Goal: Task Accomplishment & Management: Complete application form

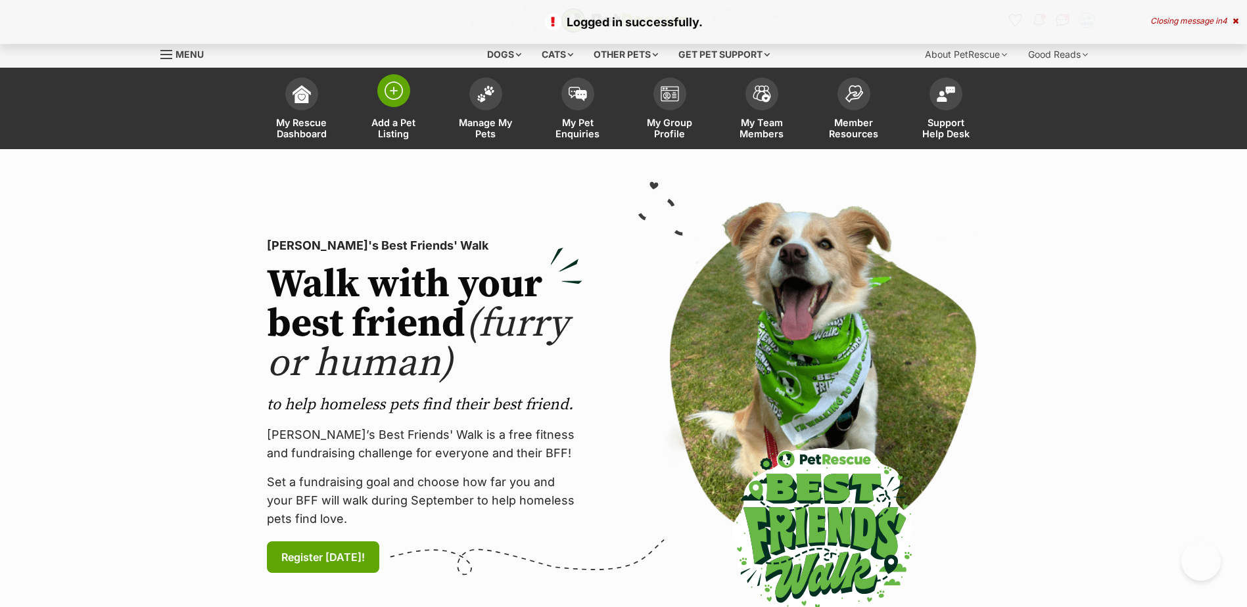
click at [402, 90] on img at bounding box center [394, 91] width 18 height 18
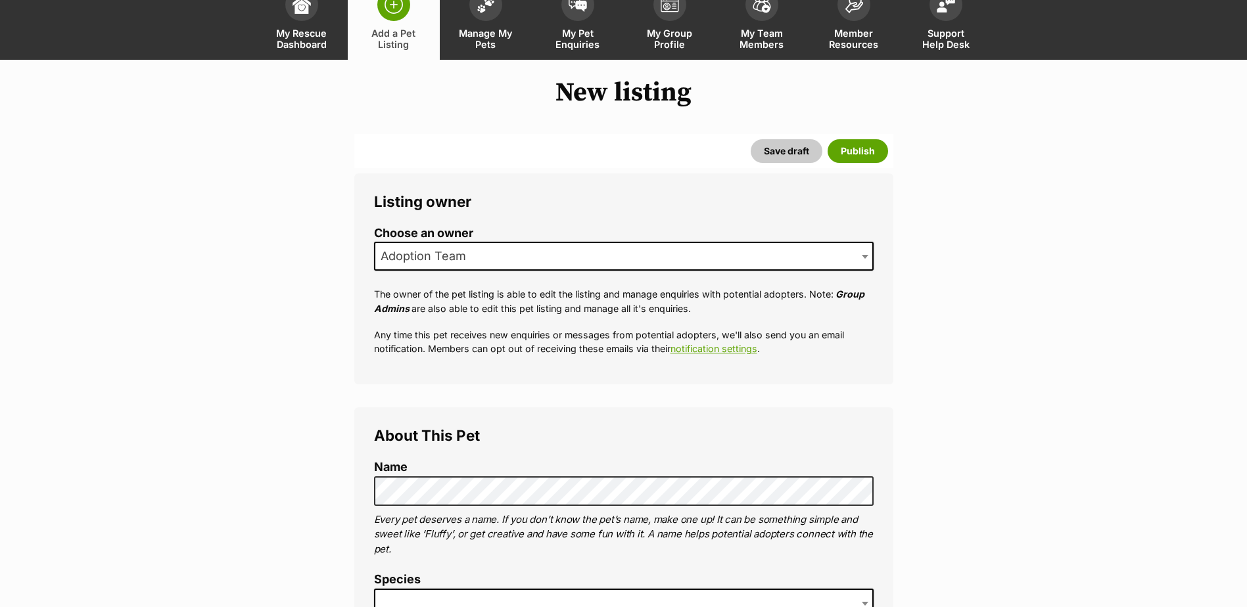
scroll to position [197, 0]
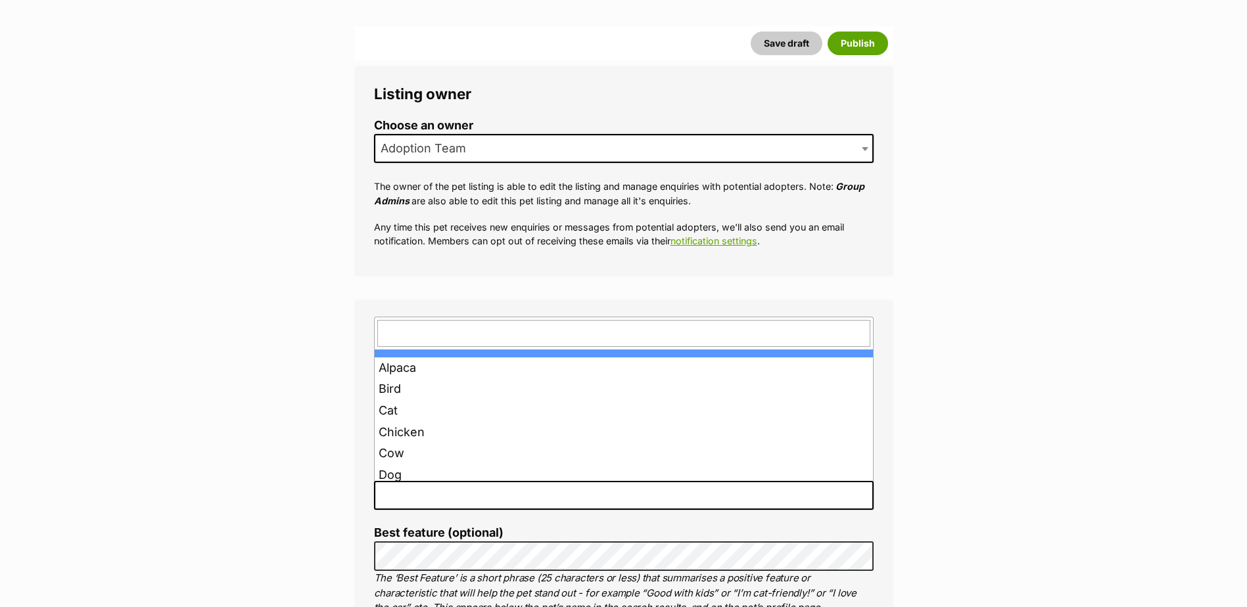
click at [435, 489] on span at bounding box center [624, 495] width 500 height 29
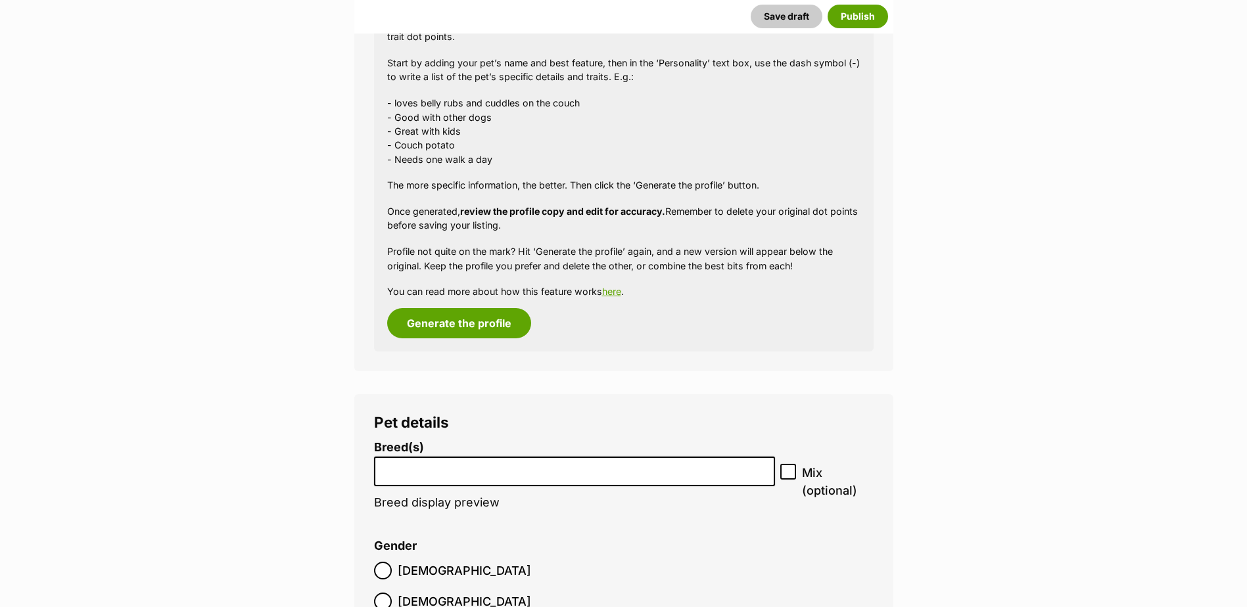
scroll to position [1292, 0]
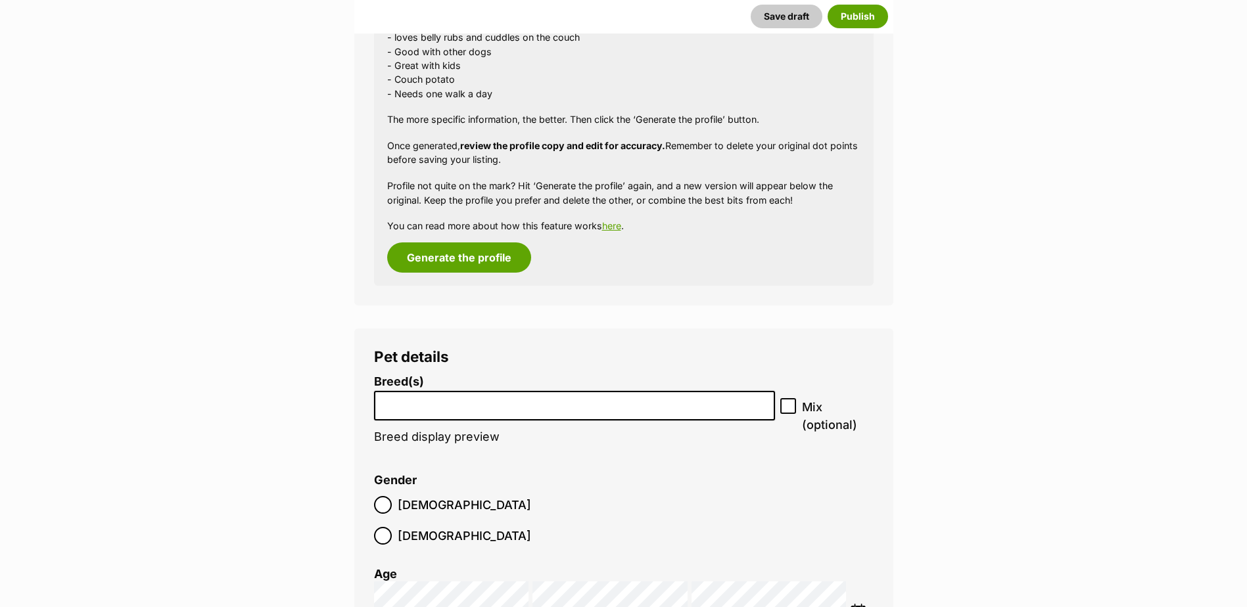
click at [406, 405] on input "search" at bounding box center [575, 403] width 392 height 14
drag, startPoint x: 511, startPoint y: 402, endPoint x: 308, endPoint y: 398, distance: 203.2
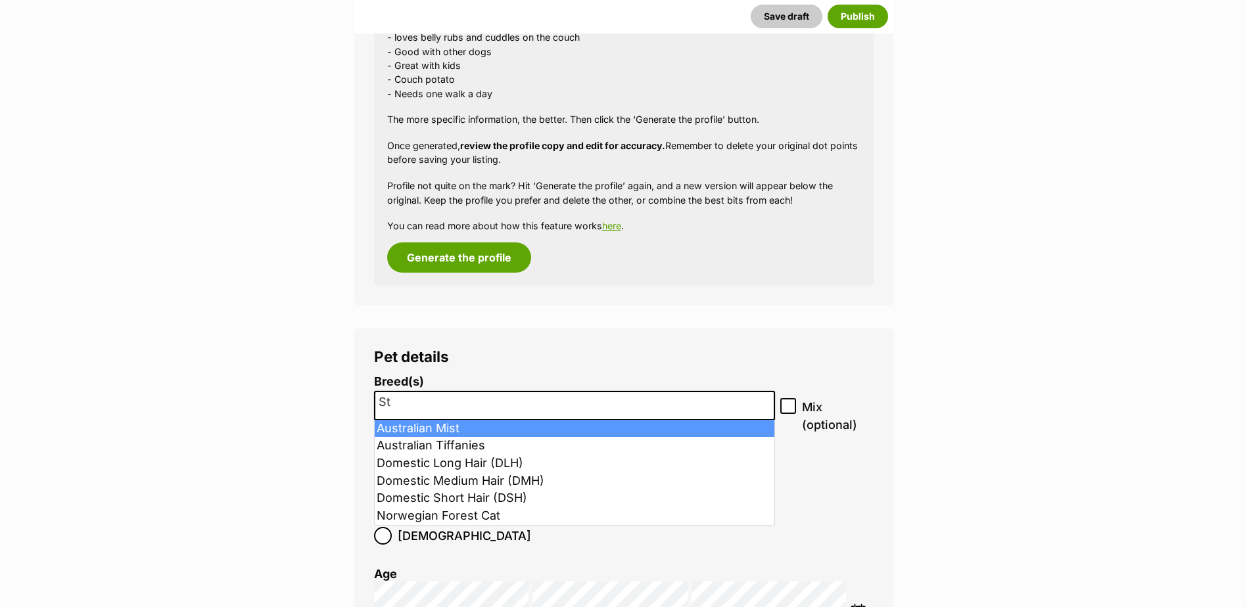
type input "S"
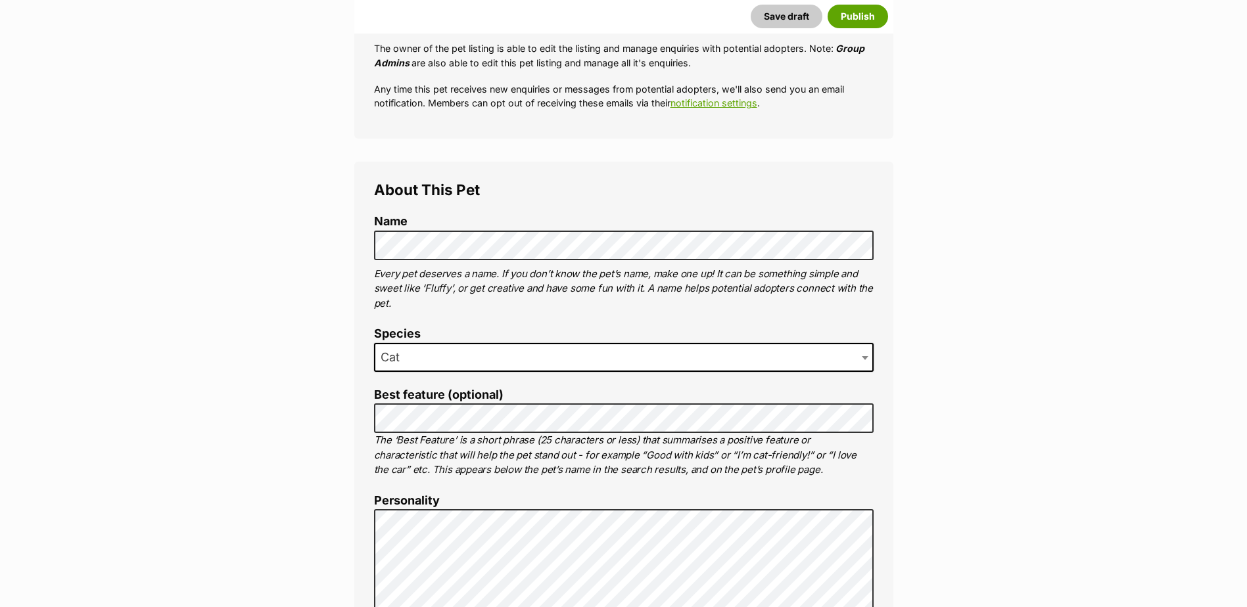
scroll to position [175, 0]
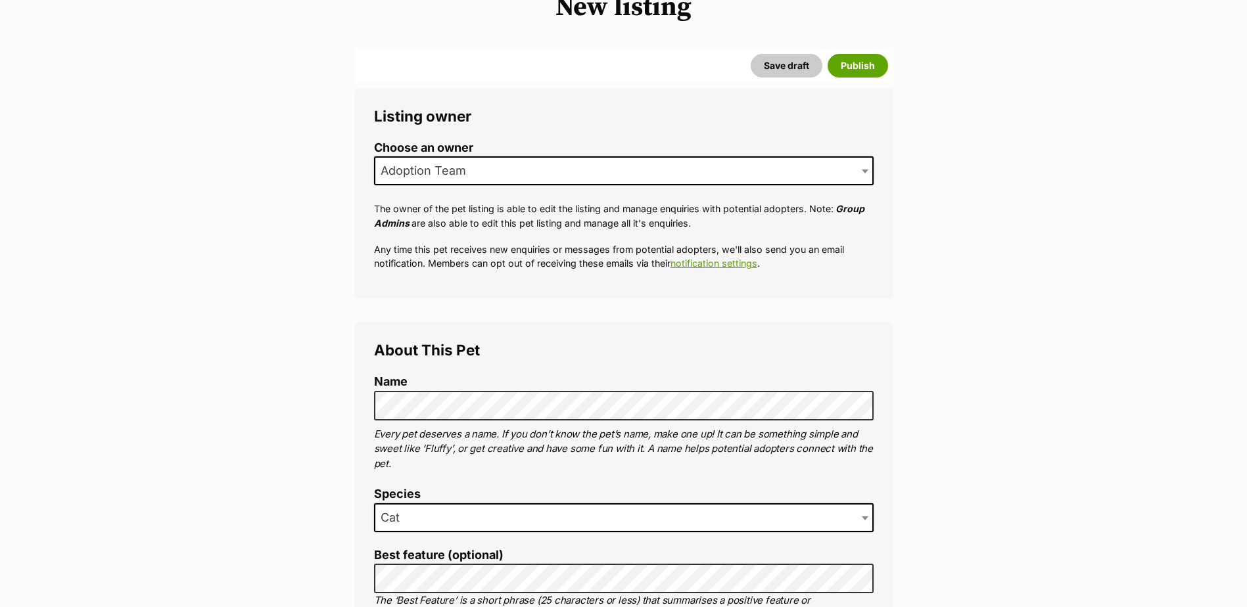
drag, startPoint x: 866, startPoint y: 517, endPoint x: 798, endPoint y: 523, distance: 68.0
click at [866, 517] on span at bounding box center [866, 518] width 13 height 29
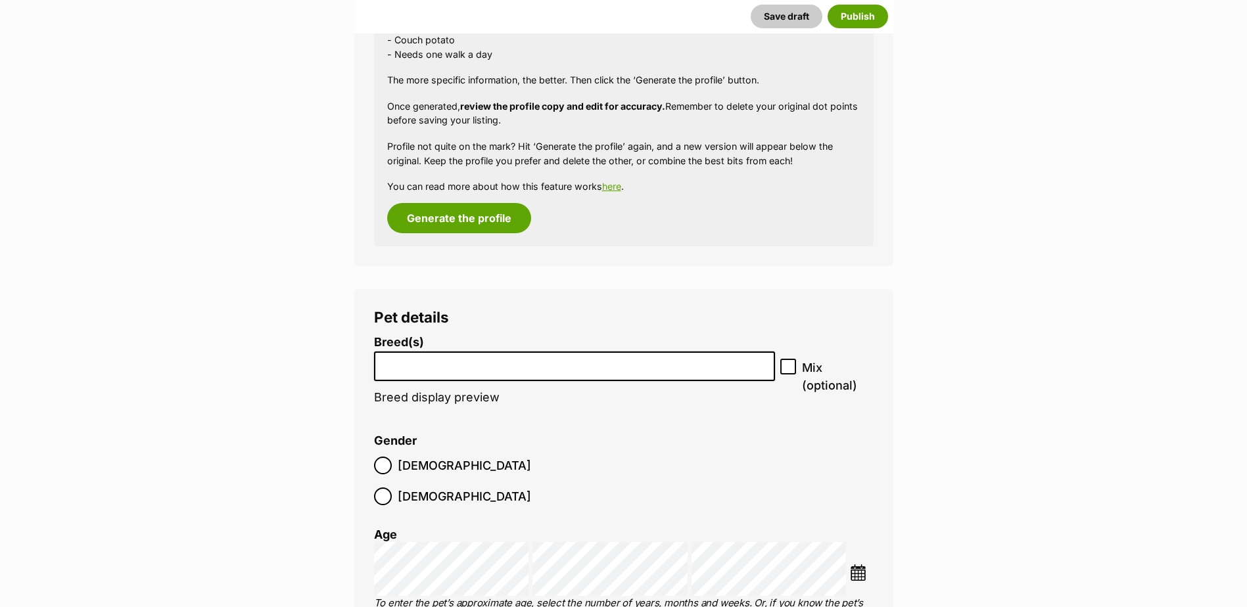
scroll to position [1460, 0]
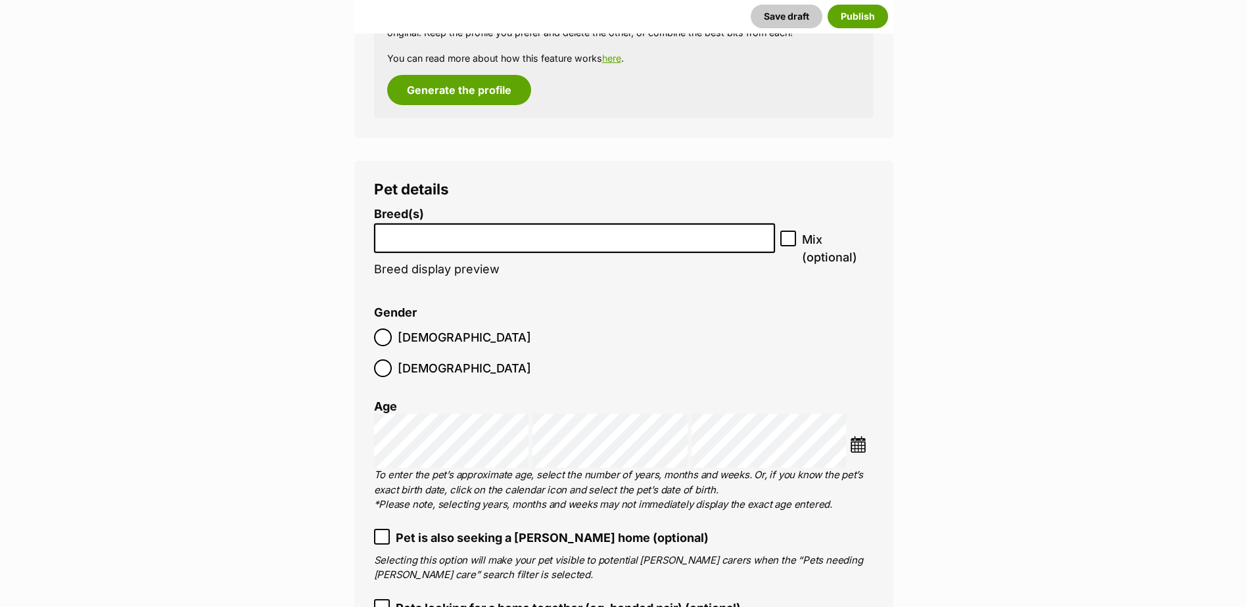
click at [416, 247] on li at bounding box center [575, 238] width 392 height 27
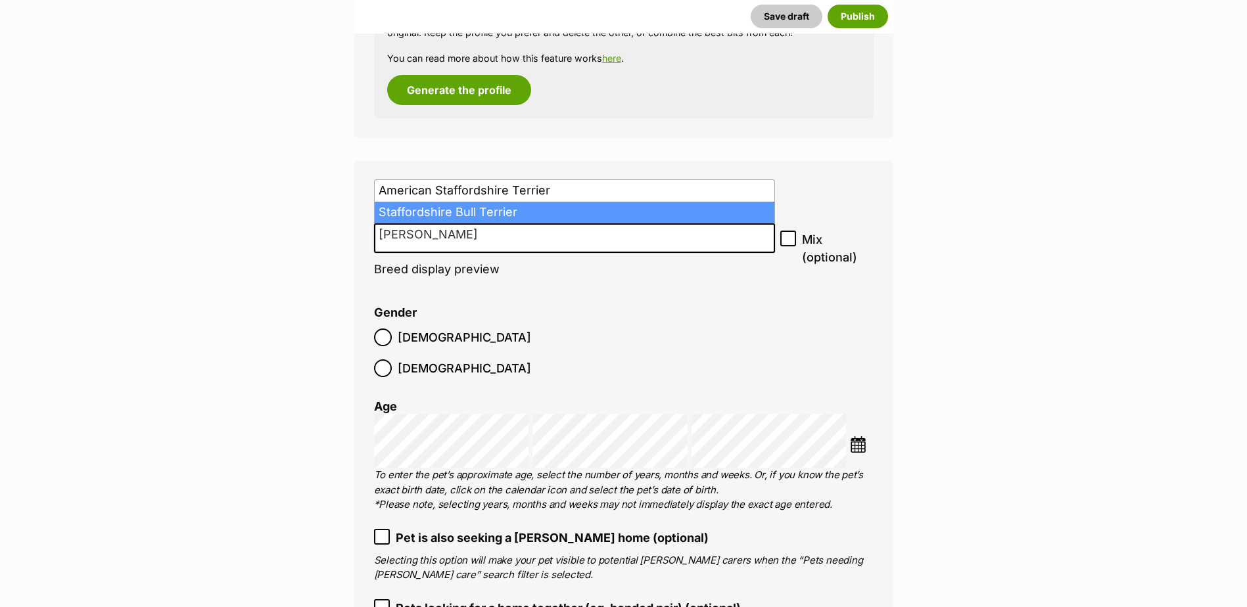
type input "stafford"
select select "198"
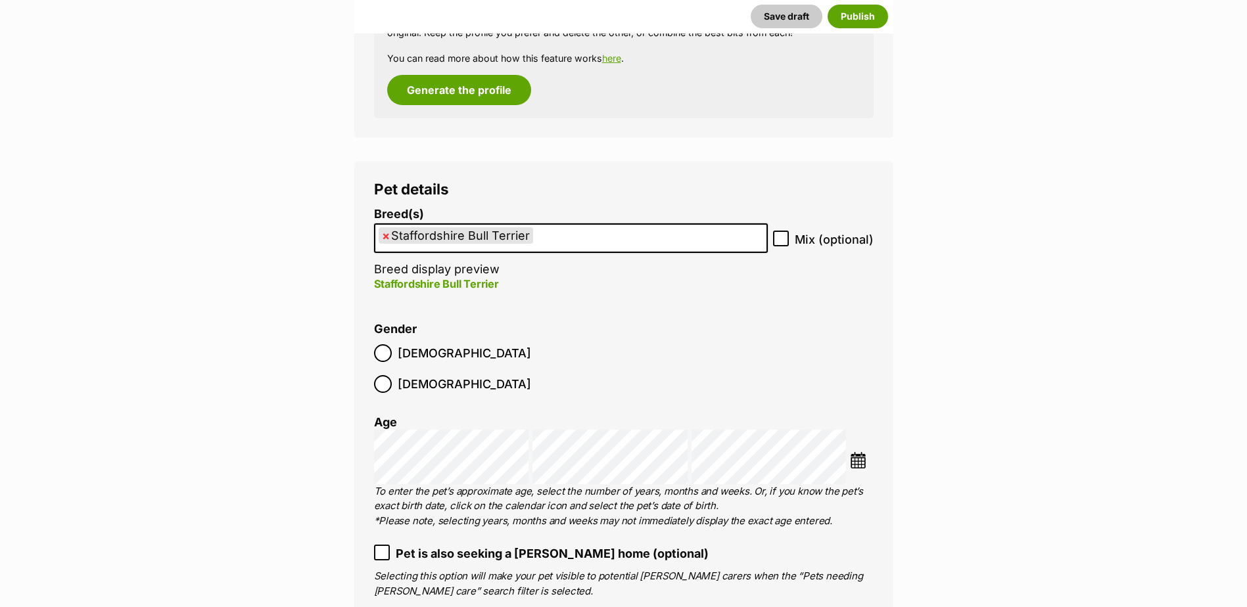
click at [777, 237] on icon at bounding box center [780, 238] width 9 height 9
click at [777, 237] on input "Mix (optional)" at bounding box center [781, 239] width 16 height 16
checkbox input "true"
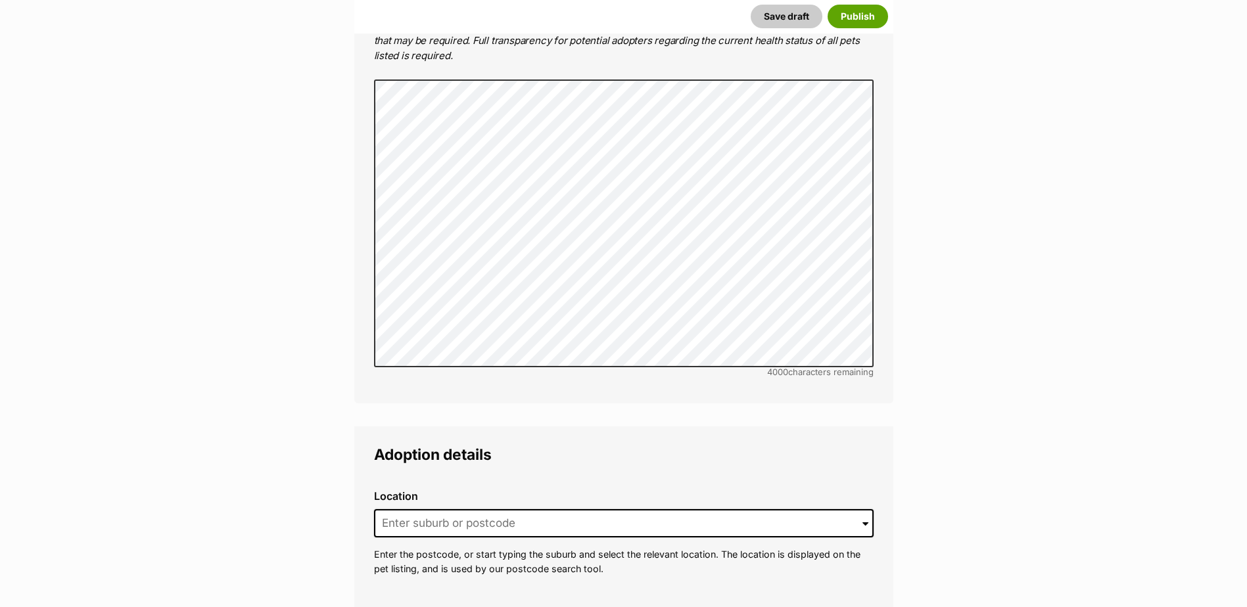
scroll to position [2906, 0]
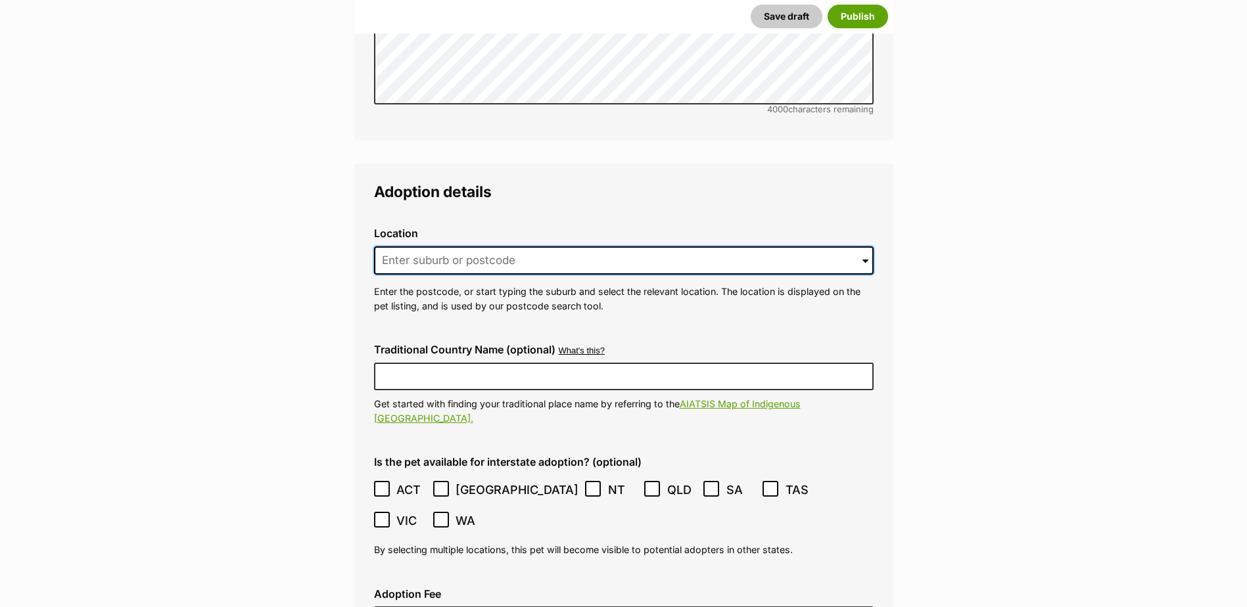
click at [403, 247] on input at bounding box center [624, 261] width 500 height 29
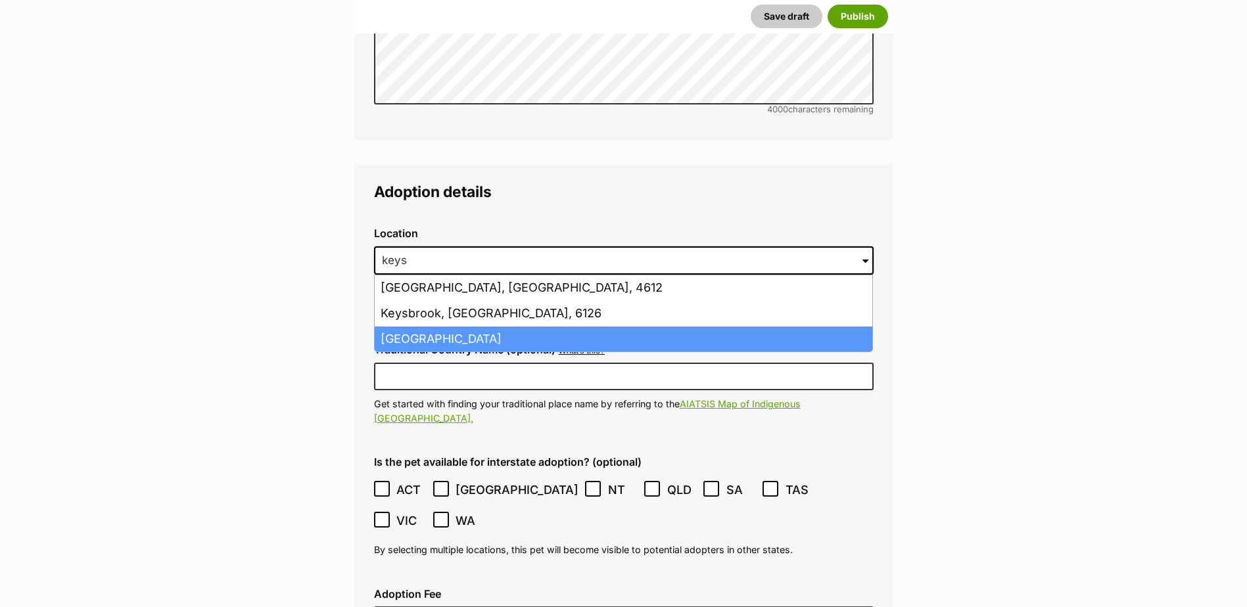
click at [460, 327] on li "Keysborough, Victoria, 3173" at bounding box center [624, 340] width 498 height 26
type input "Keysborough, Victoria, 3173"
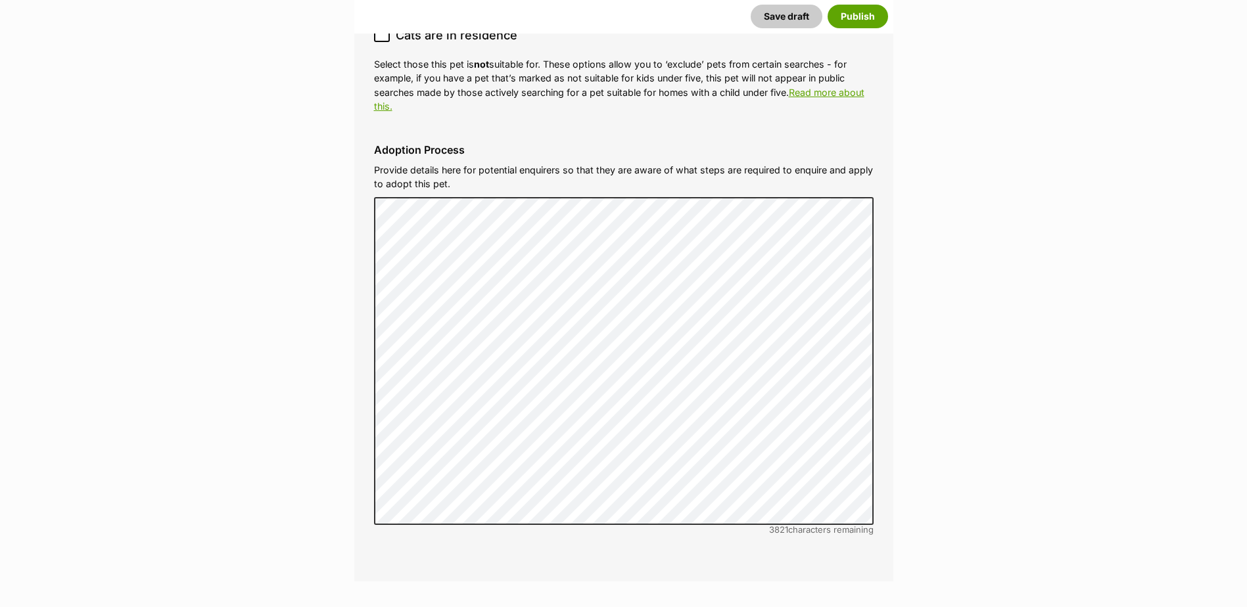
scroll to position [3892, 0]
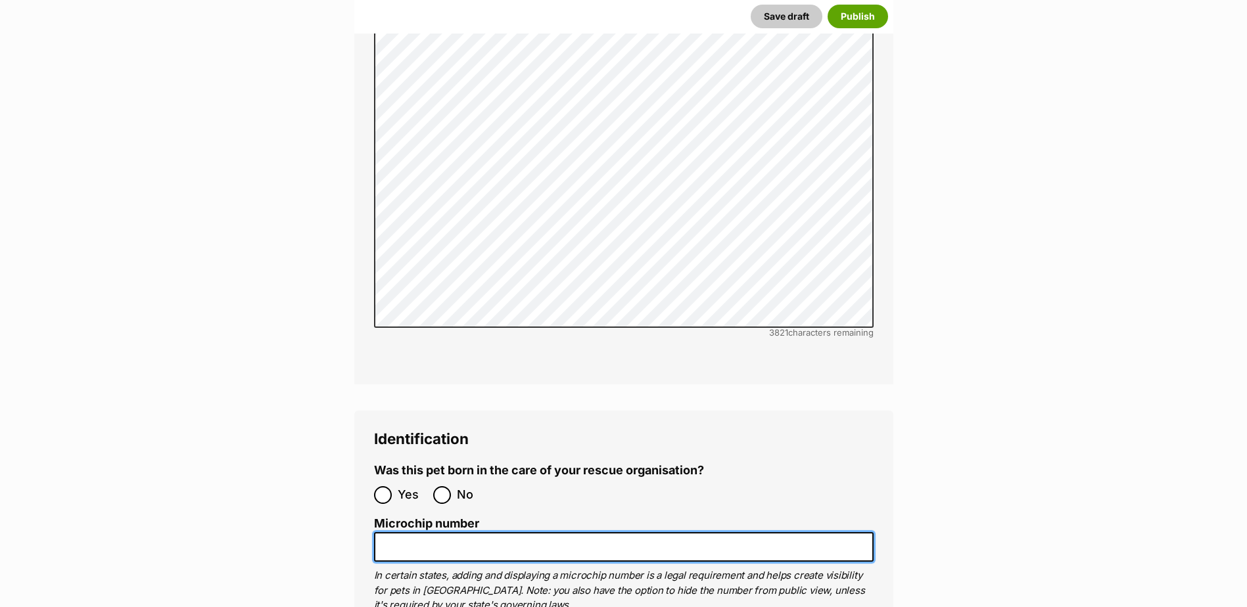
click at [415, 532] on input "Microchip number" at bounding box center [624, 547] width 500 height 30
paste input "956000018867651"
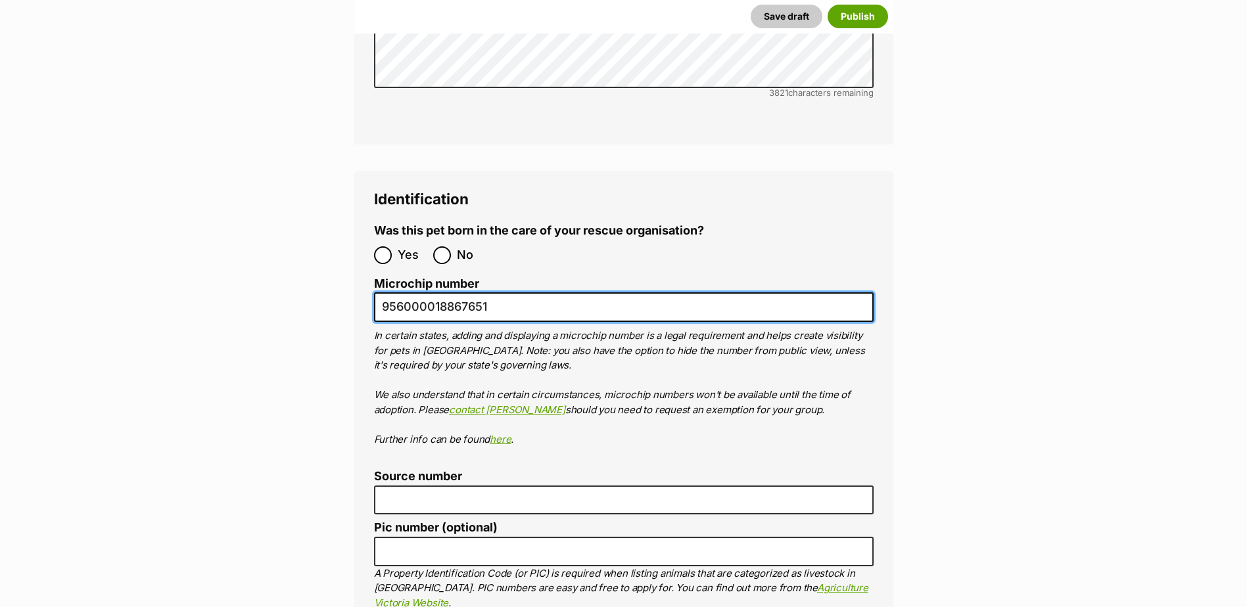
scroll to position [4155, 0]
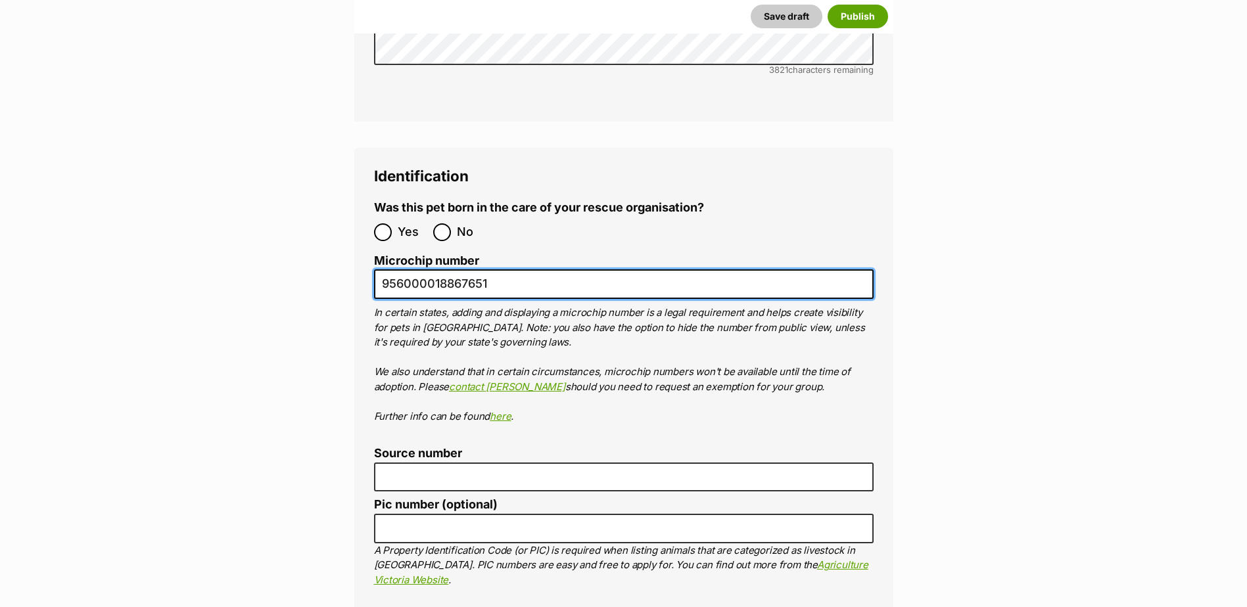
type input "956000018867651"
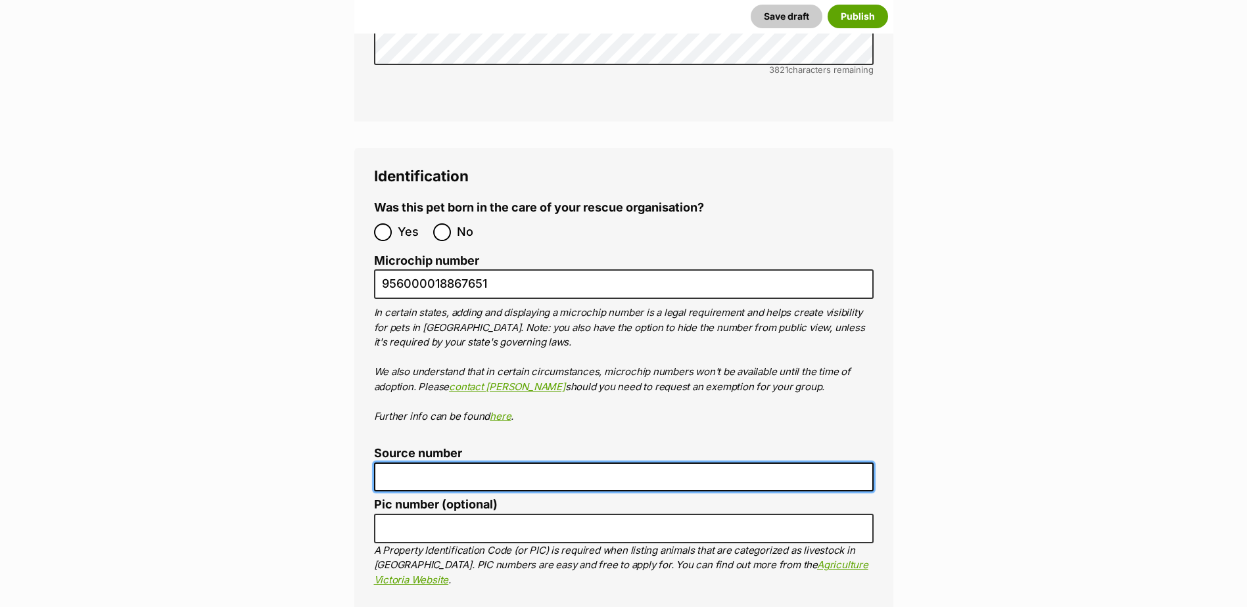
click at [402, 463] on input "Source number" at bounding box center [624, 478] width 500 height 30
paste input "Br100702"
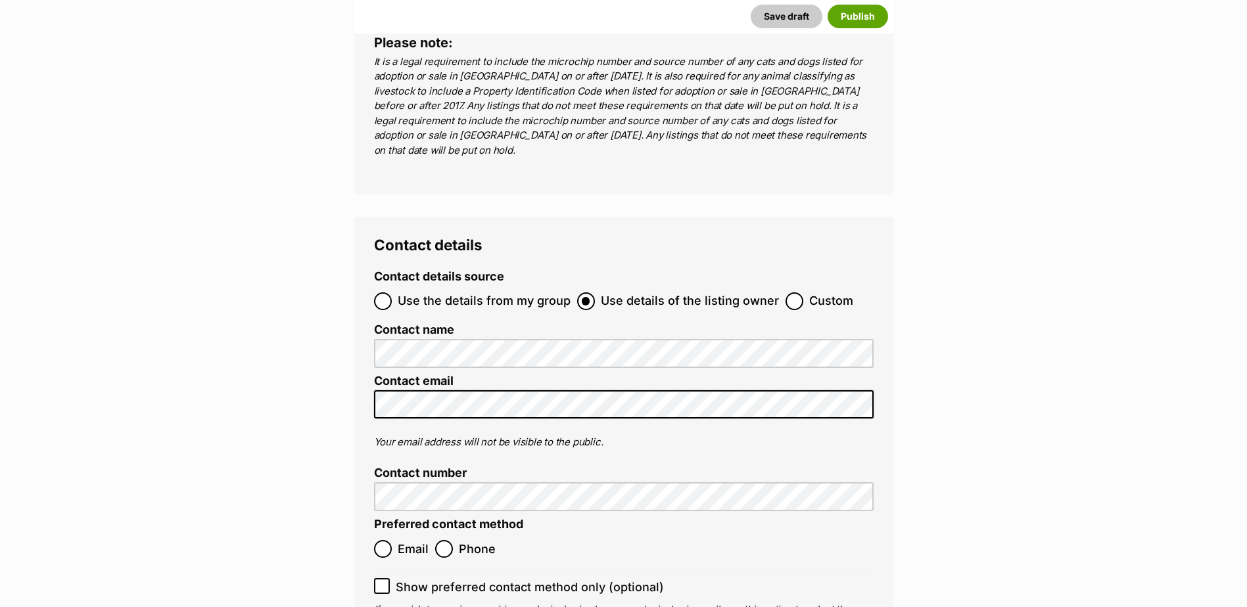
scroll to position [4813, 0]
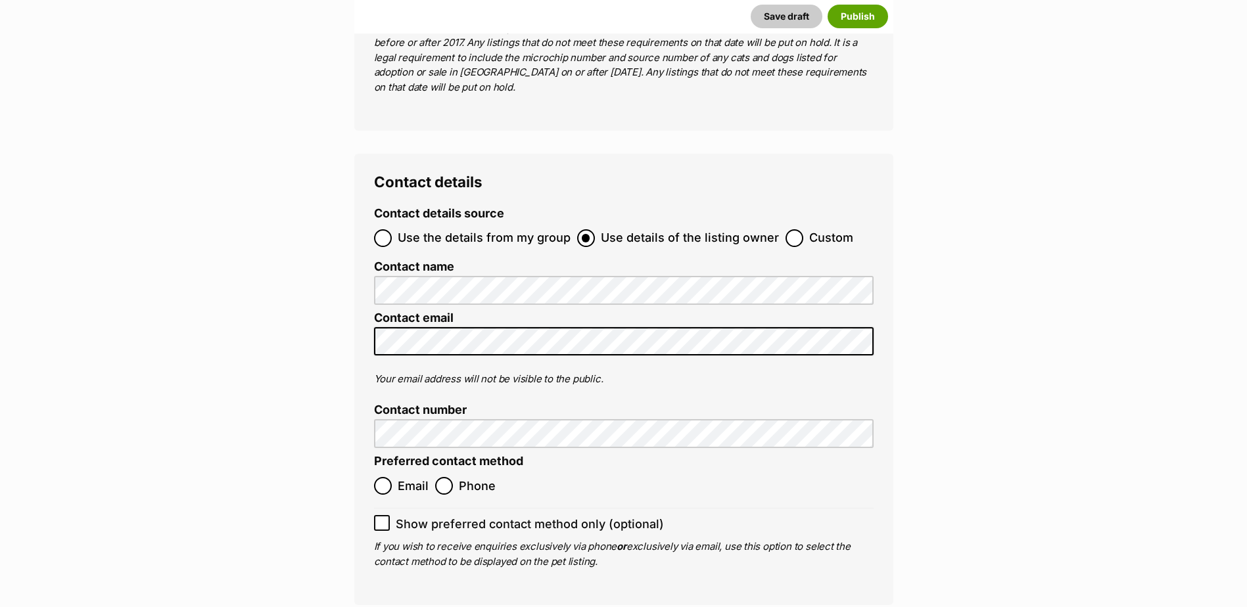
type input "Br100702"
drag, startPoint x: 386, startPoint y: 378, endPoint x: 429, endPoint y: 380, distance: 43.4
click at [388, 477] on input "Email" at bounding box center [383, 486] width 18 height 18
radio input "true"
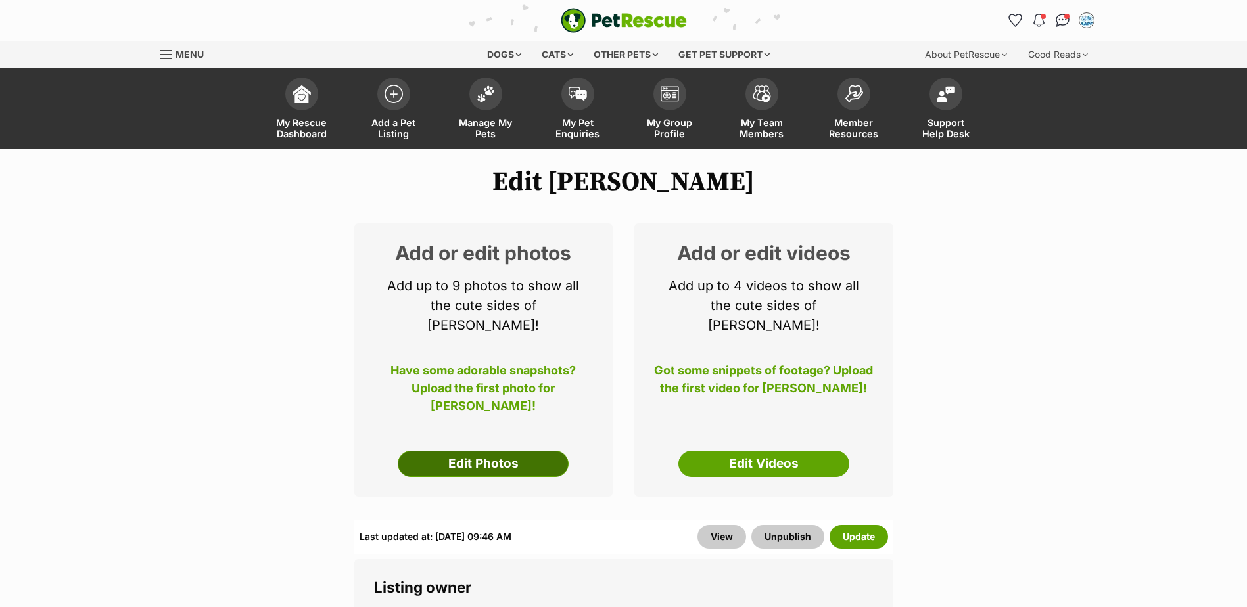
click at [494, 451] on link "Edit Photos" at bounding box center [483, 464] width 171 height 26
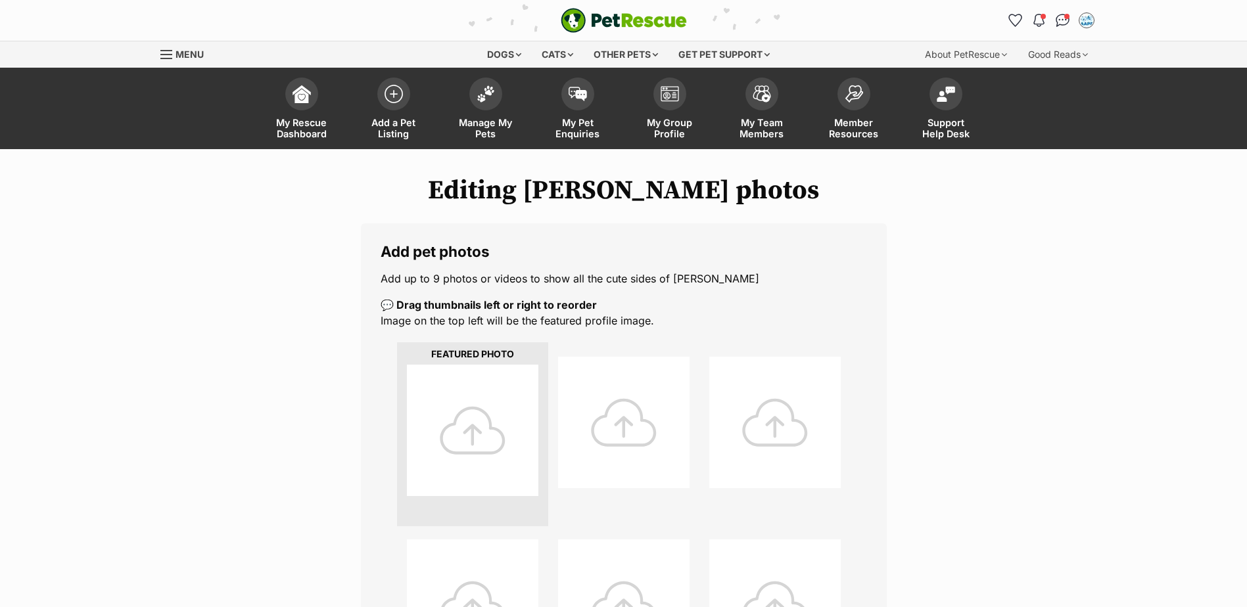
click at [477, 433] on div at bounding box center [472, 430] width 131 height 131
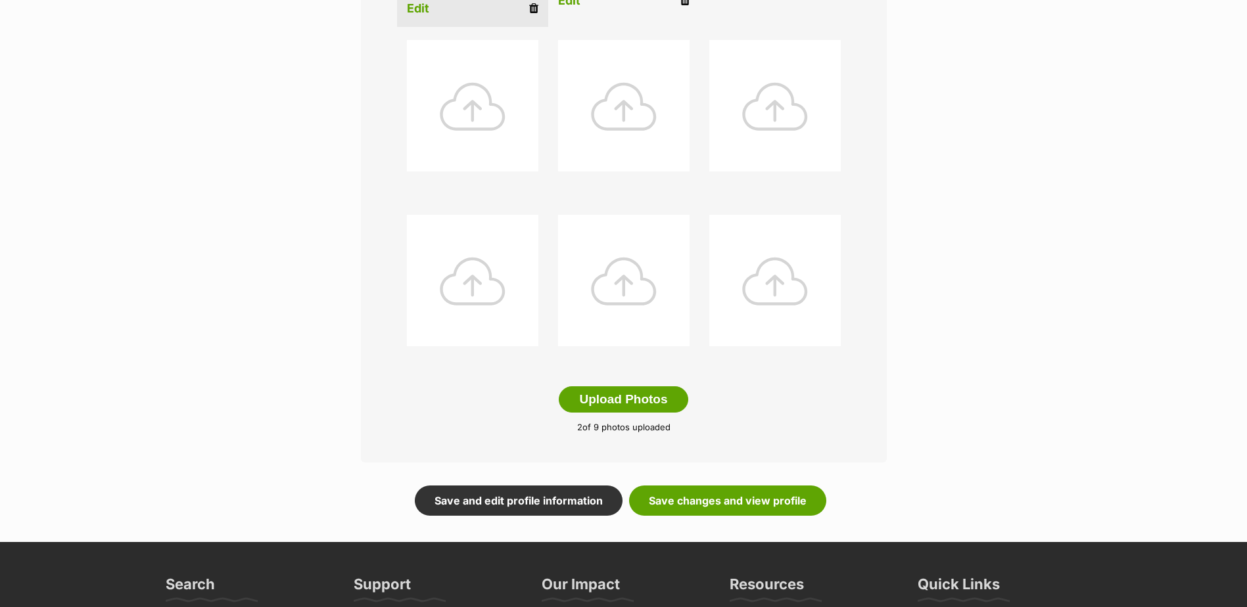
scroll to position [592, 0]
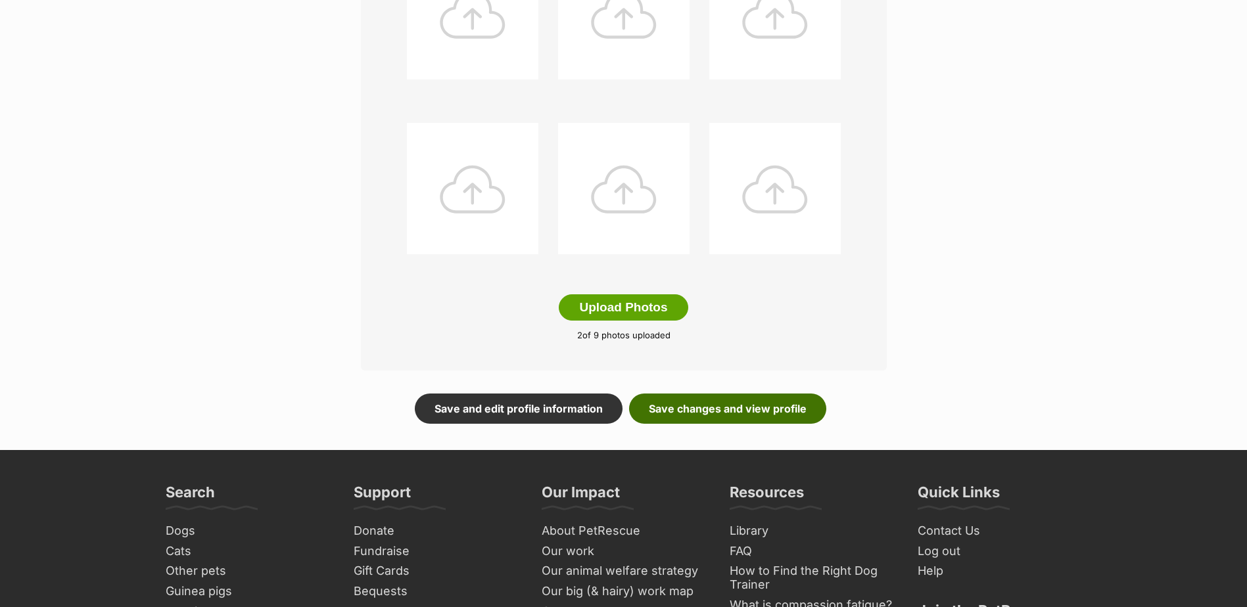
click at [760, 409] on link "Save changes and view profile" at bounding box center [727, 409] width 197 height 30
